Goal: Task Accomplishment & Management: Manage account settings

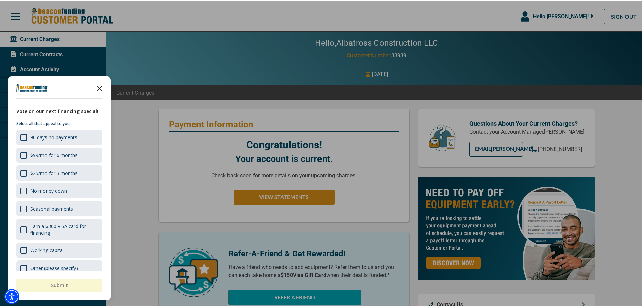
click at [98, 86] on icon "Close the survey" at bounding box center [99, 86] width 13 height 13
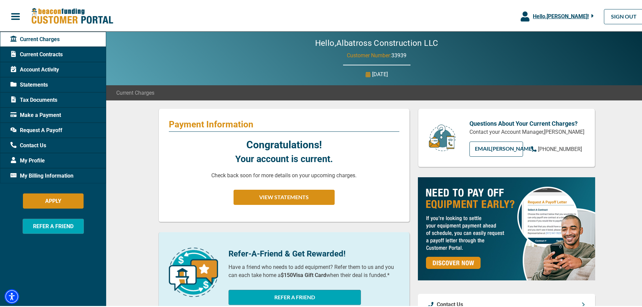
click at [34, 66] on span "Account Activity" at bounding box center [34, 68] width 49 height 8
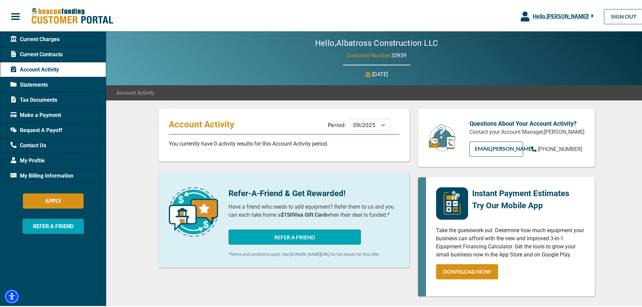
click at [35, 82] on span "Statements" at bounding box center [28, 84] width 37 height 8
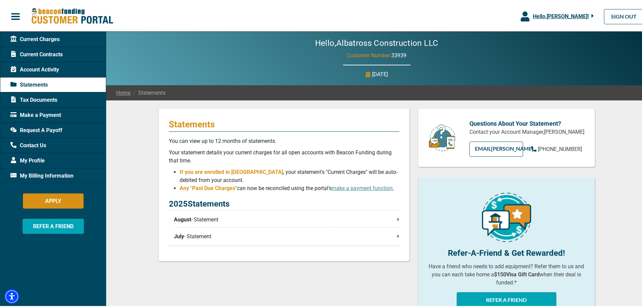
click at [212, 220] on p "August - Statement" at bounding box center [286, 218] width 225 height 8
click at [197, 218] on p "August - Statement" at bounding box center [286, 218] width 225 height 8
click at [189, 236] on p "July - Statement" at bounding box center [286, 235] width 225 height 8
click at [52, 38] on span "Current Charges" at bounding box center [34, 38] width 49 height 8
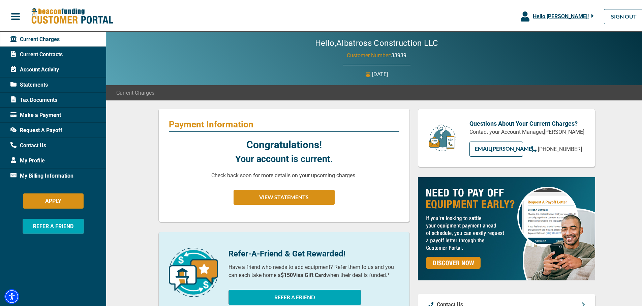
click at [47, 67] on span "Account Activity" at bounding box center [34, 68] width 49 height 8
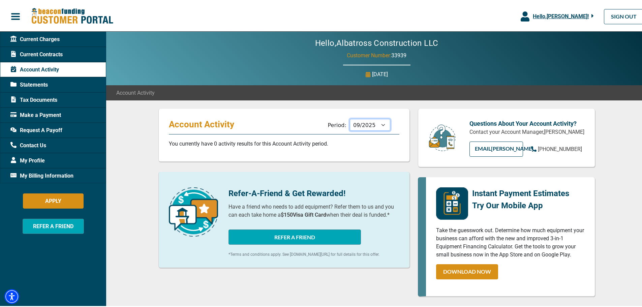
click at [379, 124] on select "10/2025 09/2025 08/2025 07/2025 06/2025 05/2025 04/2025 03/2025 02/2025 01/2025…" at bounding box center [370, 124] width 40 height 12
click at [350, 118] on select "10/2025 09/2025 08/2025 07/2025 06/2025 05/2025 04/2025 03/2025 02/2025 01/2025…" at bounding box center [370, 124] width 40 height 12
click at [379, 125] on select "10/2025 09/2025 08/2025 07/2025 06/2025 05/2025 04/2025 03/2025 02/2025 01/2025…" at bounding box center [370, 124] width 40 height 12
click at [350, 118] on select "10/2025 09/2025 08/2025 07/2025 06/2025 05/2025 04/2025 03/2025 02/2025 01/2025…" at bounding box center [370, 124] width 40 height 12
click at [378, 124] on select "10/2025 09/2025 08/2025 07/2025 06/2025 05/2025 04/2025 03/2025 02/2025 01/2025…" at bounding box center [370, 124] width 40 height 12
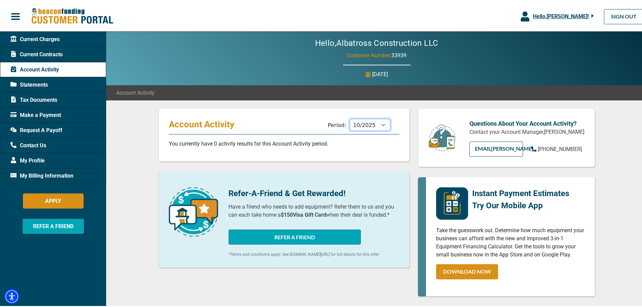
click at [350, 118] on select "10/2025 09/2025 08/2025 07/2025 06/2025 05/2025 04/2025 03/2025 02/2025 01/2025…" at bounding box center [370, 124] width 40 height 12
click at [382, 120] on select "10/2025 09/2025 08/2025 07/2025 06/2025 05/2025 04/2025 03/2025 02/2025 01/2025…" at bounding box center [370, 124] width 40 height 12
select select "09/2025"
click at [350, 118] on select "10/2025 09/2025 08/2025 07/2025 06/2025 05/2025 04/2025 03/2025 02/2025 01/2025…" at bounding box center [370, 124] width 40 height 12
click at [46, 37] on span "Current Charges" at bounding box center [34, 38] width 49 height 8
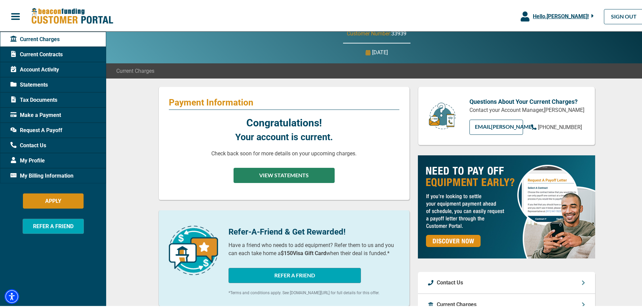
scroll to position [34, 0]
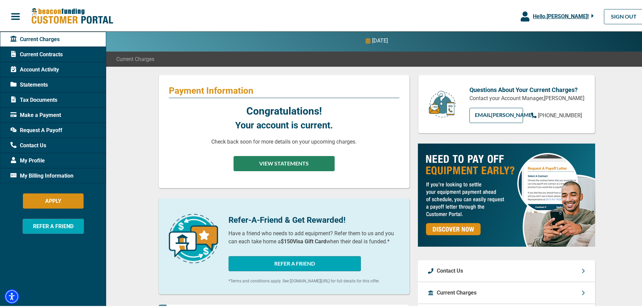
click at [290, 164] on button "VIEW STATEMENTS" at bounding box center [283, 162] width 101 height 15
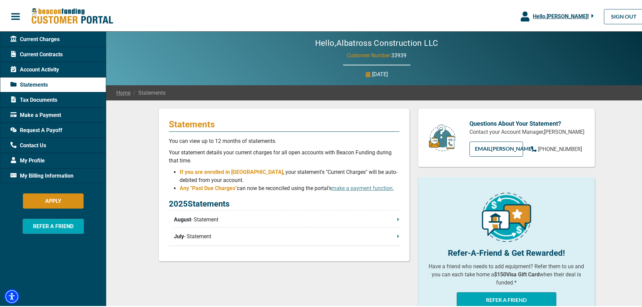
scroll to position [34, 0]
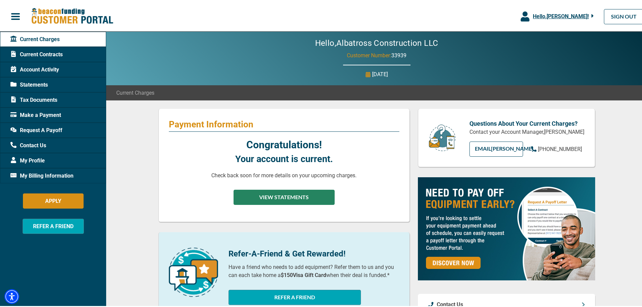
click at [291, 197] on button "VIEW STATEMENTS" at bounding box center [283, 195] width 101 height 15
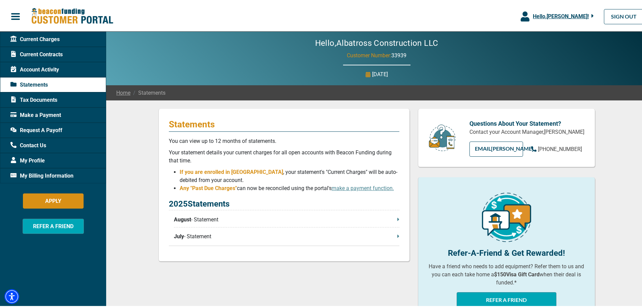
click at [56, 173] on span "My Billing Information" at bounding box center [41, 174] width 63 height 8
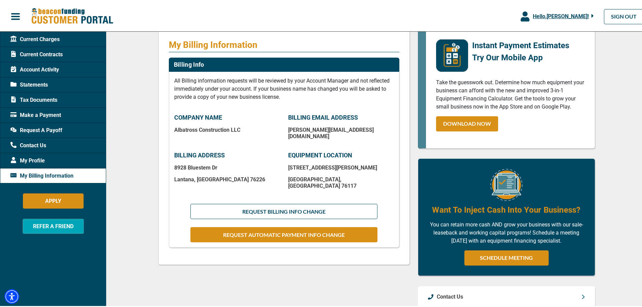
scroll to position [34, 0]
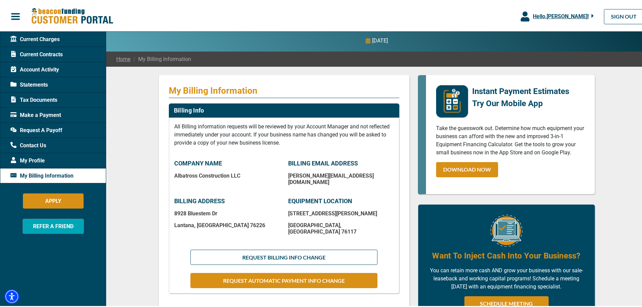
click at [38, 82] on span "Statements" at bounding box center [28, 84] width 37 height 8
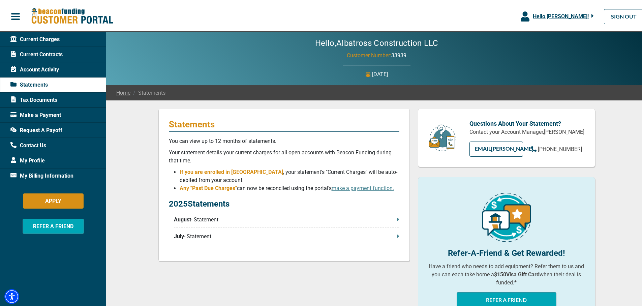
click at [48, 68] on span "Account Activity" at bounding box center [34, 68] width 49 height 8
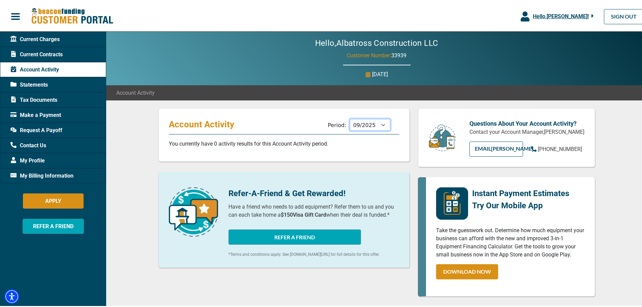
click at [377, 123] on select "10/2025 09/2025 08/2025 07/2025 06/2025 05/2025 04/2025 03/2025 02/2025 01/2025…" at bounding box center [370, 124] width 40 height 12
select select "06/2025"
click at [350, 118] on select "10/2025 09/2025 08/2025 07/2025 06/2025 05/2025 04/2025 03/2025 02/2025 01/2025…" at bounding box center [370, 124] width 40 height 12
click at [41, 51] on span "Current Contracts" at bounding box center [36, 53] width 52 height 8
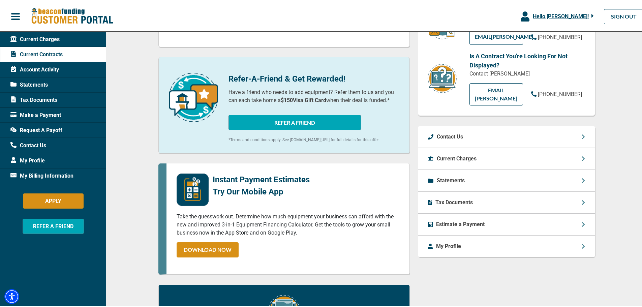
scroll to position [87, 0]
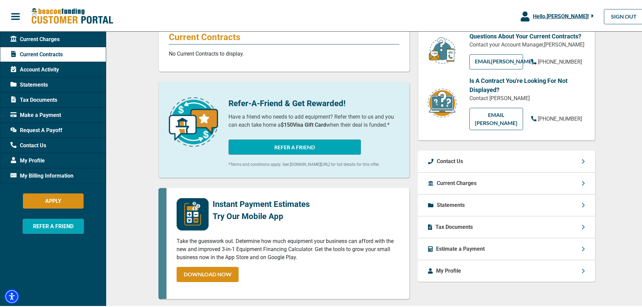
click at [52, 39] on span "Current Charges" at bounding box center [34, 38] width 49 height 8
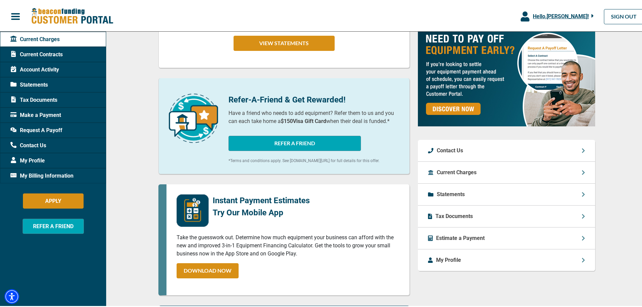
scroll to position [135, 0]
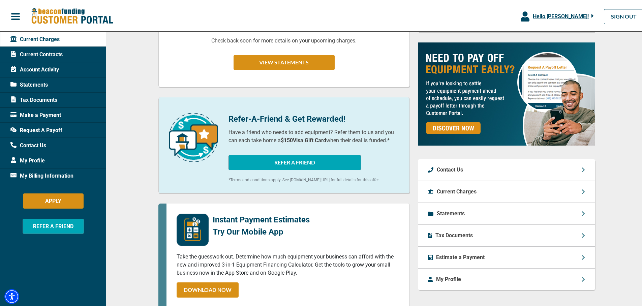
click at [461, 194] on p "Current Charges" at bounding box center [457, 190] width 40 height 8
click at [440, 216] on p "Statements" at bounding box center [451, 212] width 28 height 8
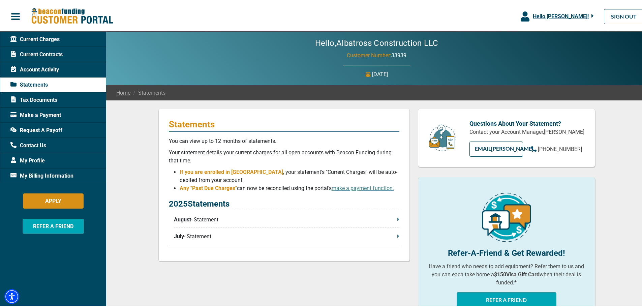
click at [49, 68] on span "Account Activity" at bounding box center [34, 68] width 49 height 8
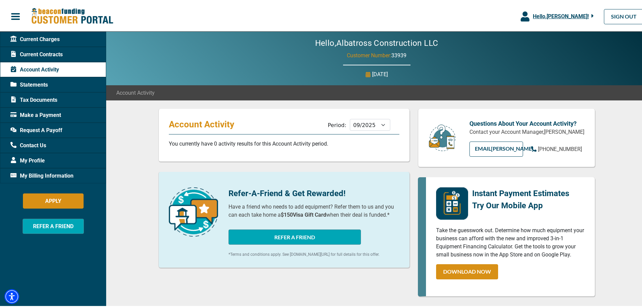
click at [47, 47] on div "Current Contracts" at bounding box center [53, 52] width 106 height 15
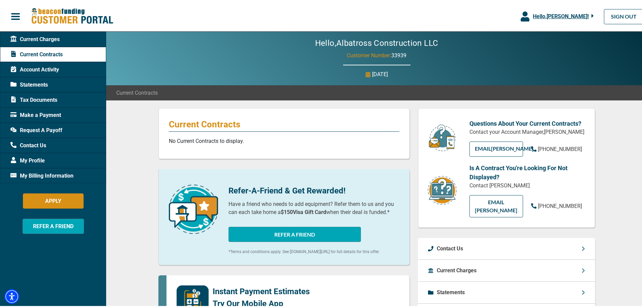
click at [52, 37] on span "Current Charges" at bounding box center [34, 38] width 49 height 8
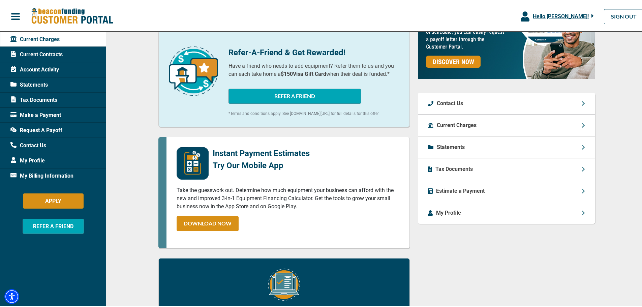
scroll to position [150, 0]
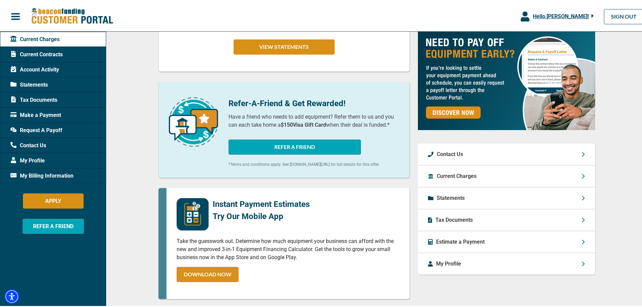
click at [454, 179] on p "Current Charges" at bounding box center [457, 175] width 40 height 8
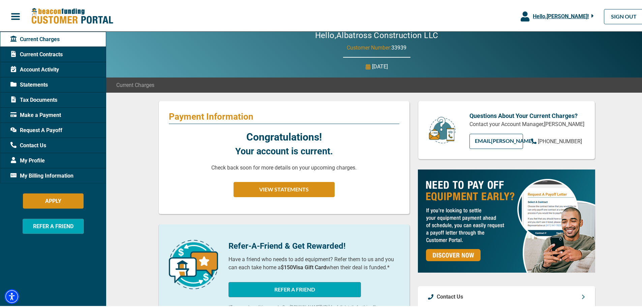
scroll to position [0, 0]
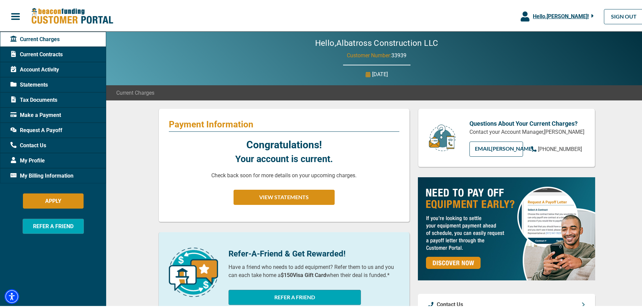
click at [47, 98] on span "Tax Documents" at bounding box center [33, 99] width 47 height 8
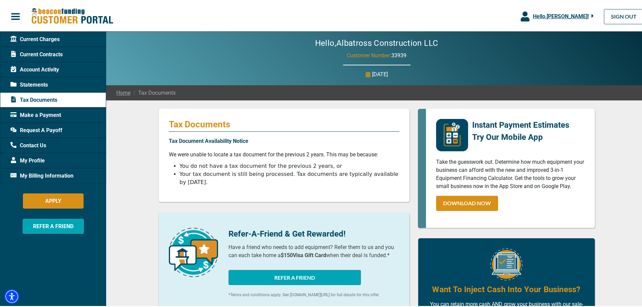
click at [44, 39] on span "Current Charges" at bounding box center [34, 38] width 49 height 8
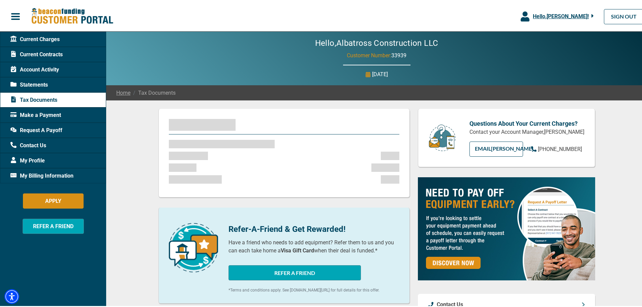
click at [554, 15] on body "Skip to main Hello, [PERSON_NAME] ! [PERSON_NAME] Albatross Construction LLC Ma…" at bounding box center [323, 297] width 647 height 595
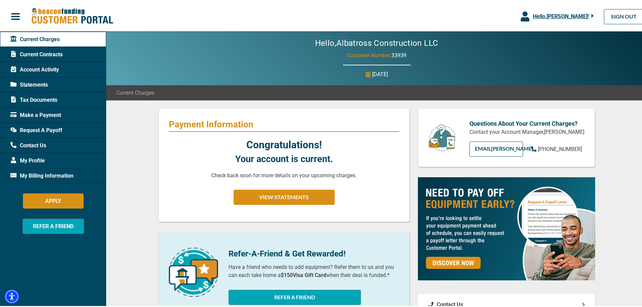
click at [554, 15] on span "Hello, [PERSON_NAME] !" at bounding box center [561, 15] width 56 height 6
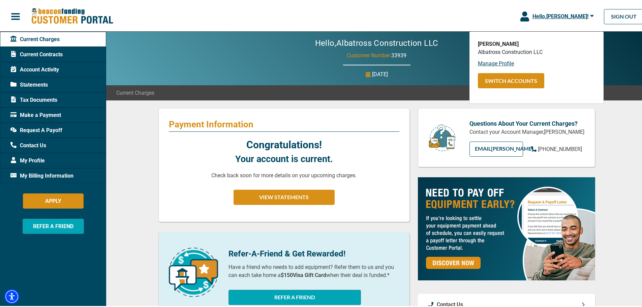
click at [35, 80] on span "Statements" at bounding box center [28, 84] width 37 height 8
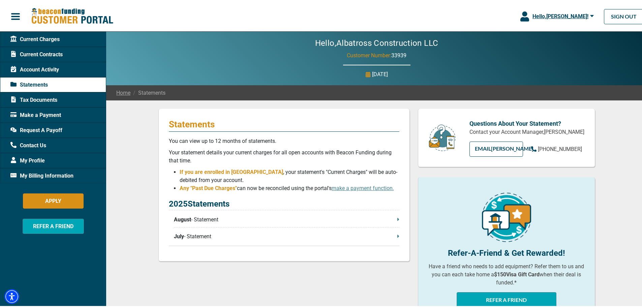
click at [38, 98] on span "Tax Documents" at bounding box center [33, 99] width 47 height 8
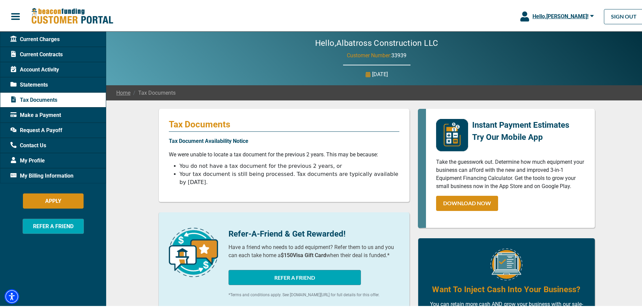
click at [40, 114] on span "Make a Payment" at bounding box center [35, 114] width 51 height 8
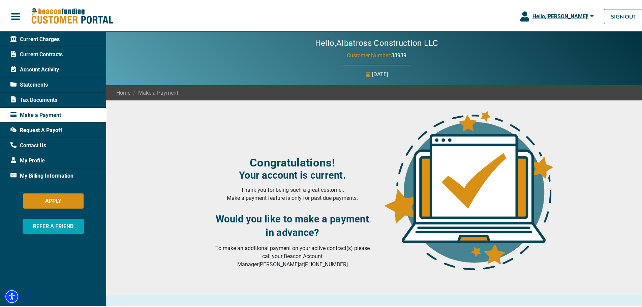
click at [40, 127] on span "Request A Payoff" at bounding box center [36, 129] width 52 height 8
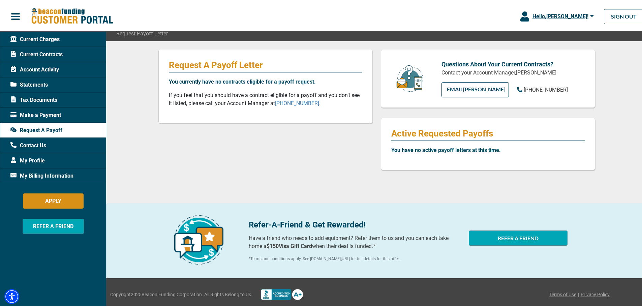
scroll to position [62, 0]
